Goal: Navigation & Orientation: Find specific page/section

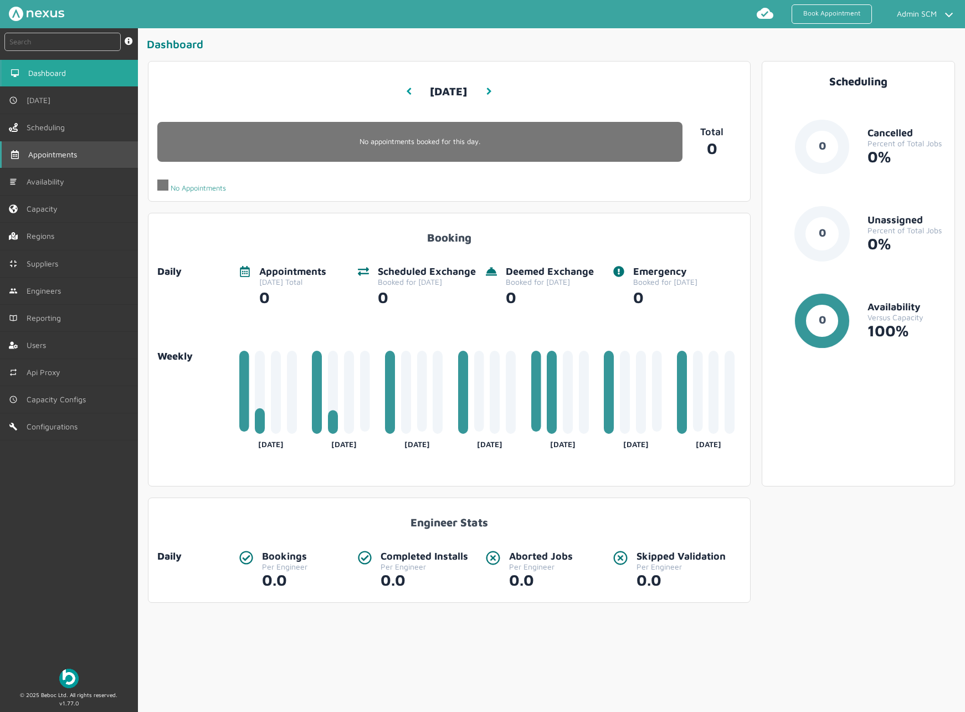
click at [80, 147] on link "Appointments" at bounding box center [69, 154] width 138 height 27
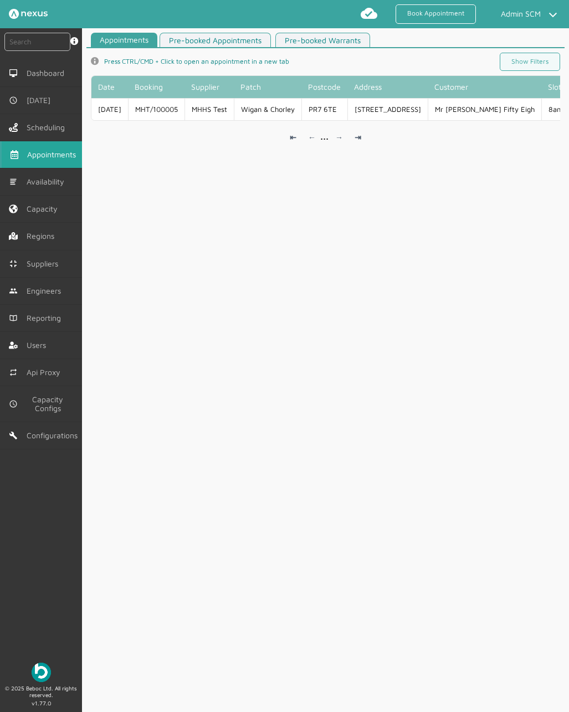
click at [255, 256] on div "Appointments Pre-booked Appointments Pre-booked Warrants info icon Press CTRL/C…" at bounding box center [325, 375] width 487 height 684
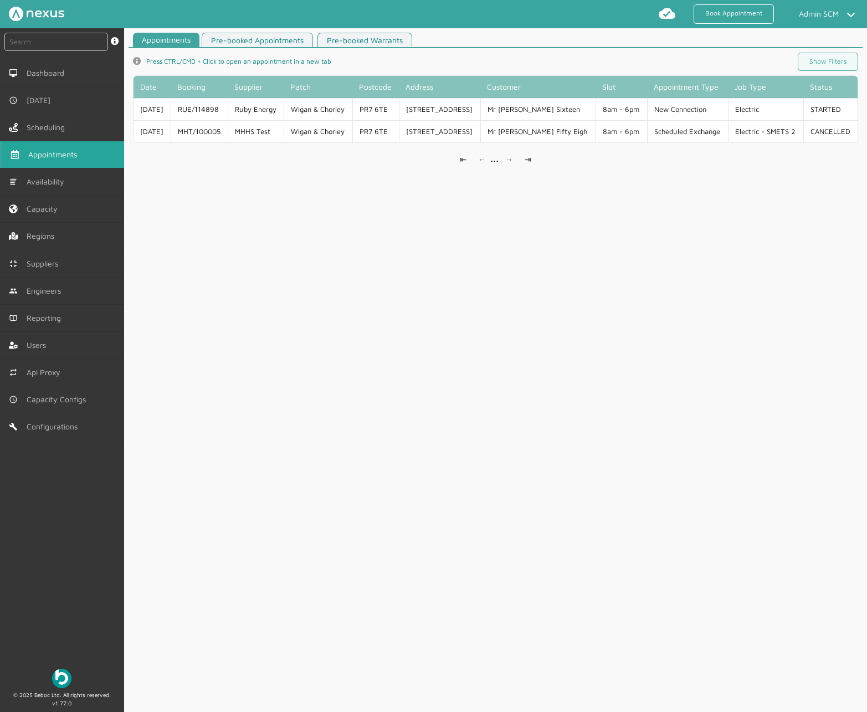
click at [500, 235] on div "Appointments Pre-booked Appointments Pre-booked Warrants info icon Press CTRL/C…" at bounding box center [495, 375] width 743 height 684
